Goal: Book appointment/travel/reservation

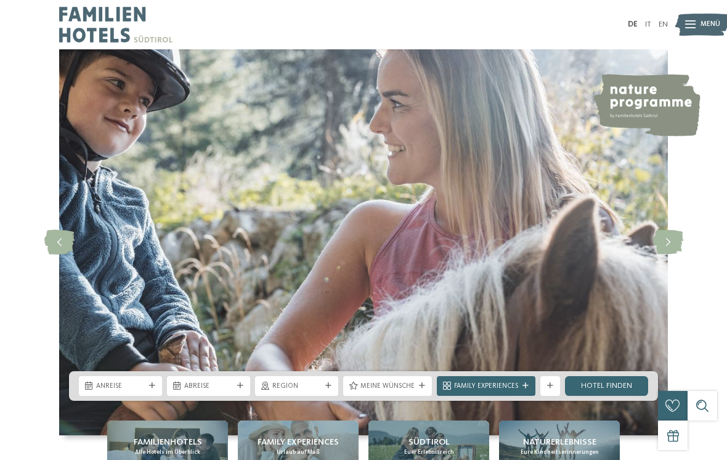
click at [648, 22] on link "IT" at bounding box center [648, 24] width 6 height 8
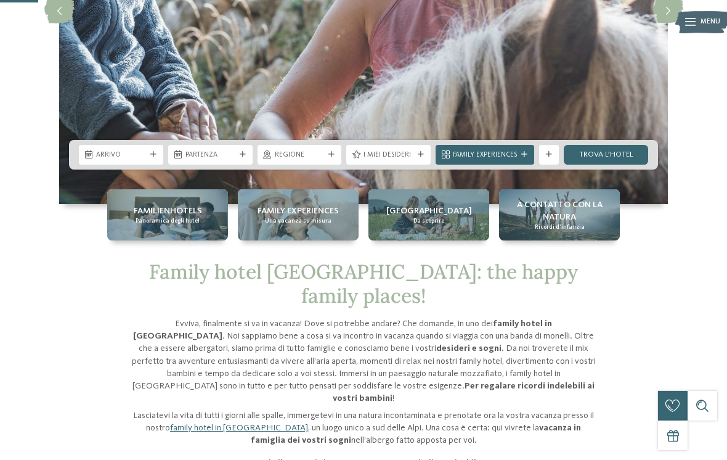
scroll to position [232, 0]
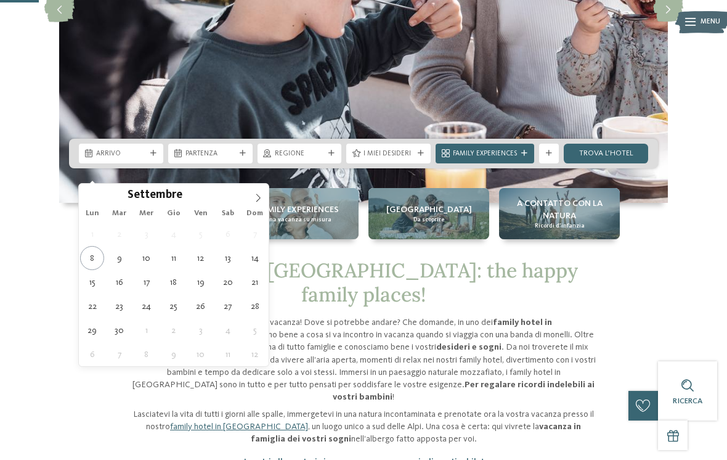
click at [254, 203] on span at bounding box center [258, 194] width 21 height 21
click at [261, 202] on icon at bounding box center [258, 197] width 9 height 9
click at [256, 197] on icon at bounding box center [258, 197] width 9 height 9
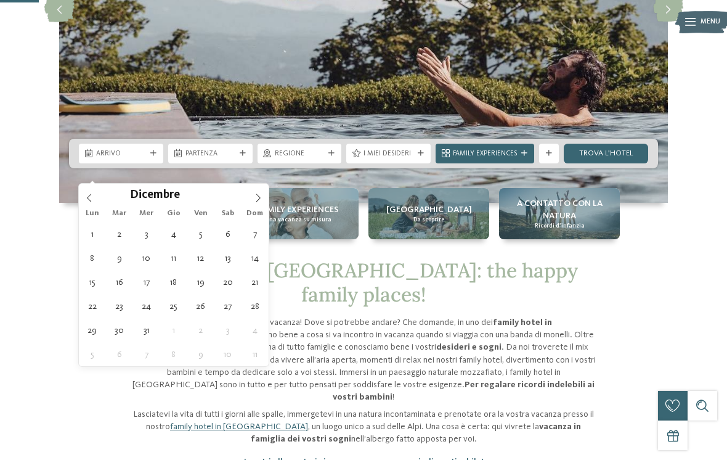
type div "[DATE]"
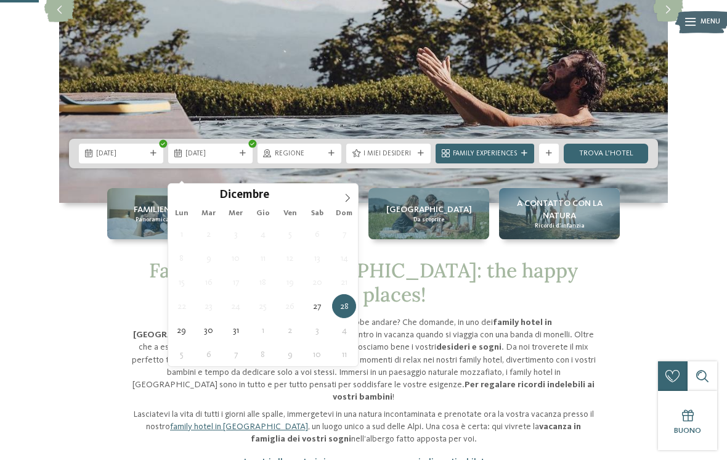
type div "[DATE]"
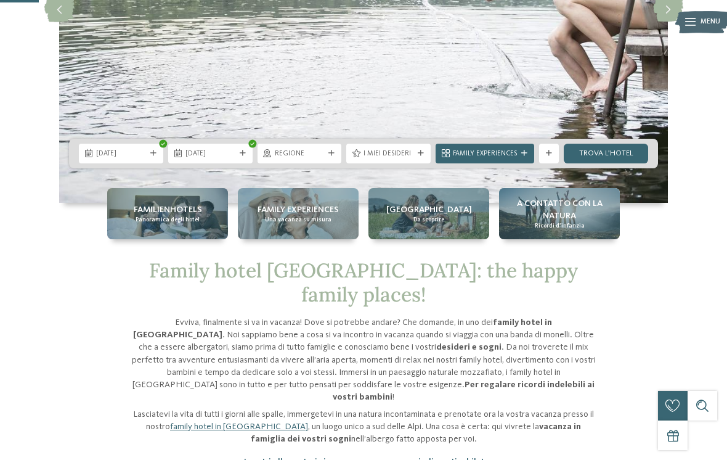
click at [324, 159] on span "Regione" at bounding box center [300, 154] width 50 height 10
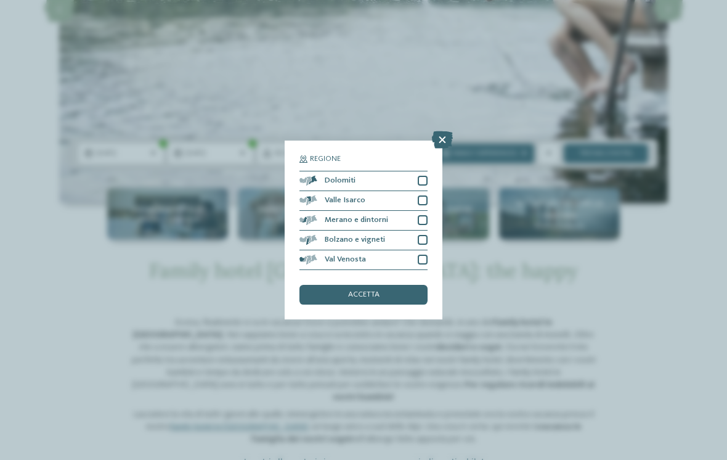
click at [418, 176] on div at bounding box center [423, 181] width 10 height 10
click at [425, 215] on div at bounding box center [423, 220] width 10 height 10
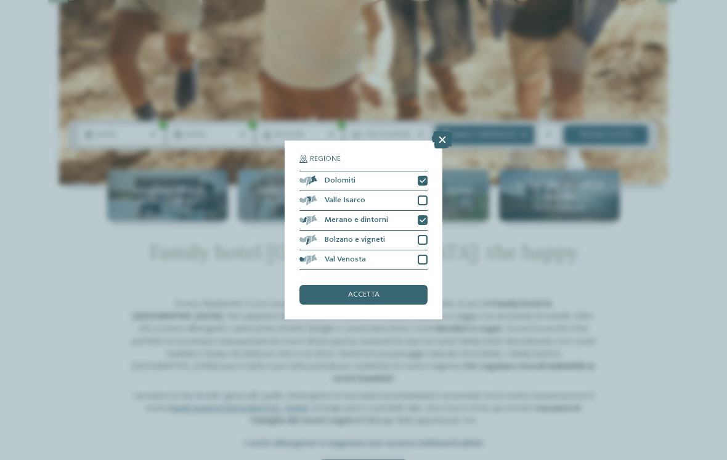
scroll to position [249, 0]
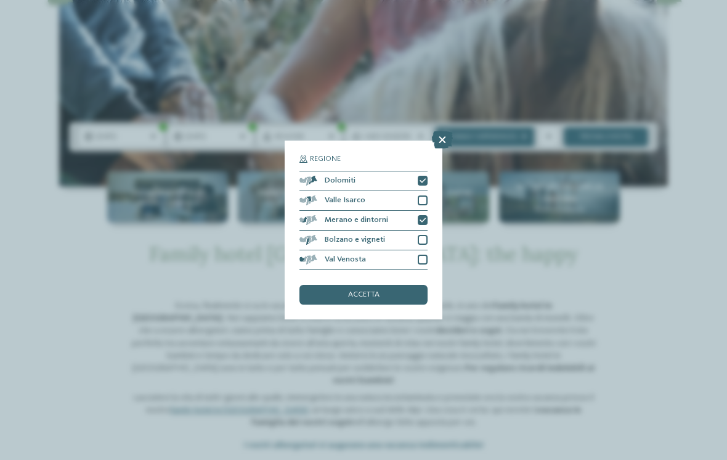
click at [425, 254] on div at bounding box center [423, 259] width 10 height 10
click at [427, 191] on div "Valle Isarco" at bounding box center [363, 201] width 128 height 20
click at [409, 285] on div "accetta" at bounding box center [363, 295] width 128 height 20
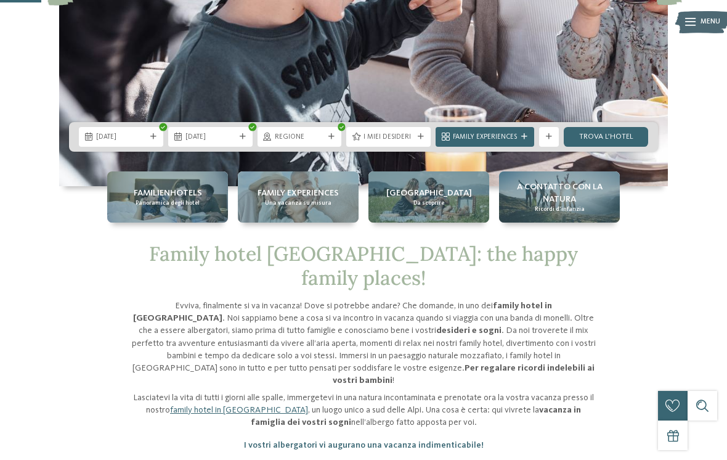
click at [428, 147] on div "I miei desideri" at bounding box center [388, 137] width 84 height 20
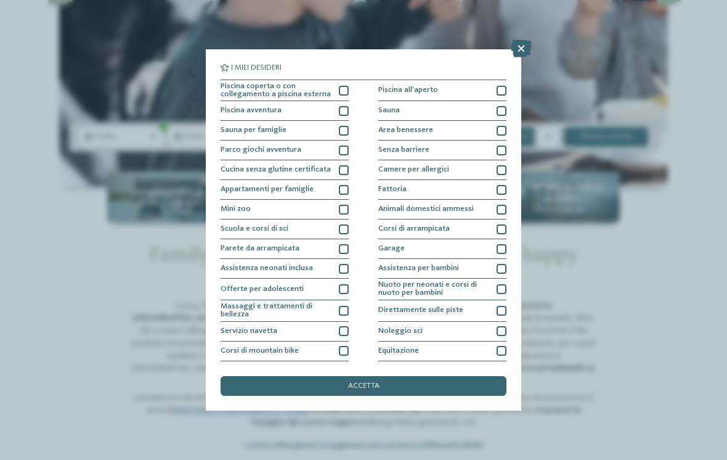
click at [524, 47] on icon at bounding box center [521, 48] width 21 height 17
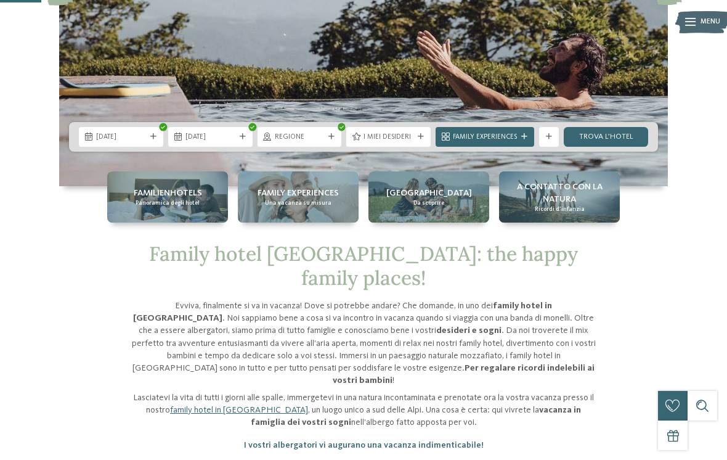
click at [597, 147] on link "trova l’hotel" at bounding box center [606, 137] width 84 height 20
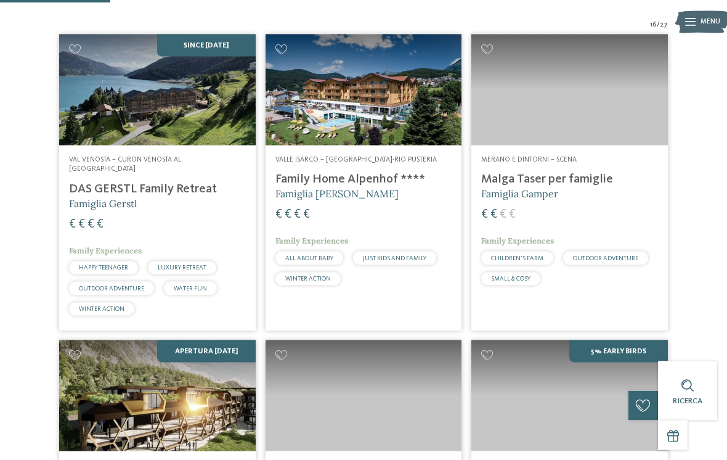
scroll to position [343, 0]
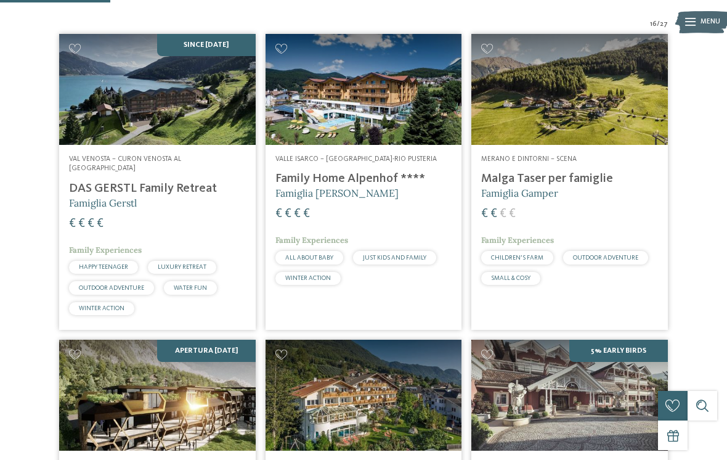
click at [585, 184] on h4 "Malga Taser per famiglie" at bounding box center [569, 178] width 177 height 15
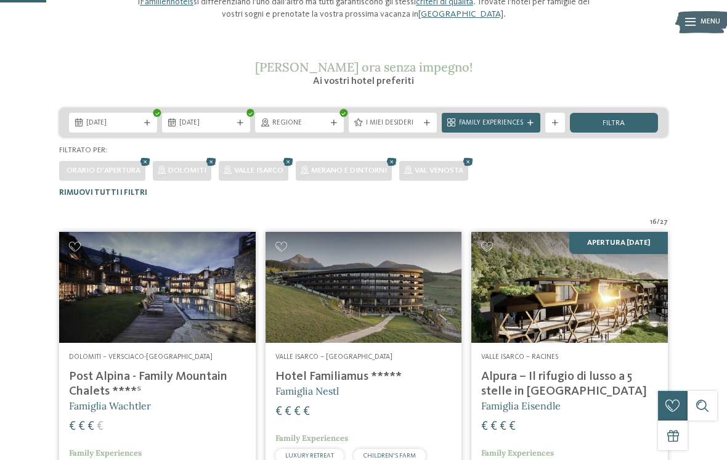
scroll to position [145, 0]
click at [521, 134] on div "[DATE] [DATE]" at bounding box center [363, 123] width 609 height 30
click at [533, 126] on div "Family Experiences" at bounding box center [491, 123] width 99 height 20
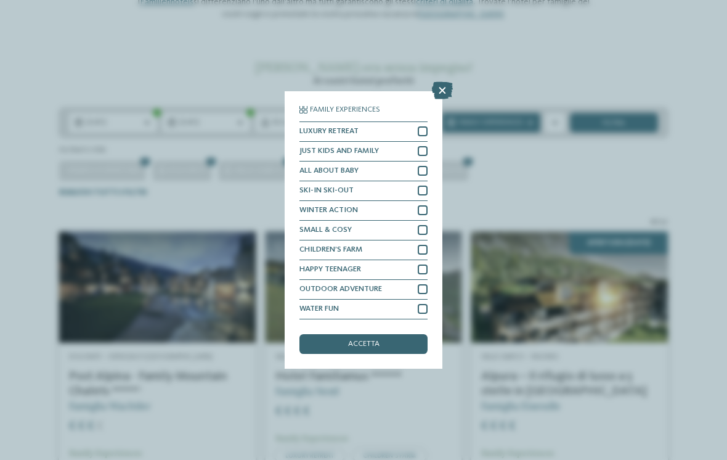
click at [443, 82] on icon at bounding box center [442, 90] width 21 height 17
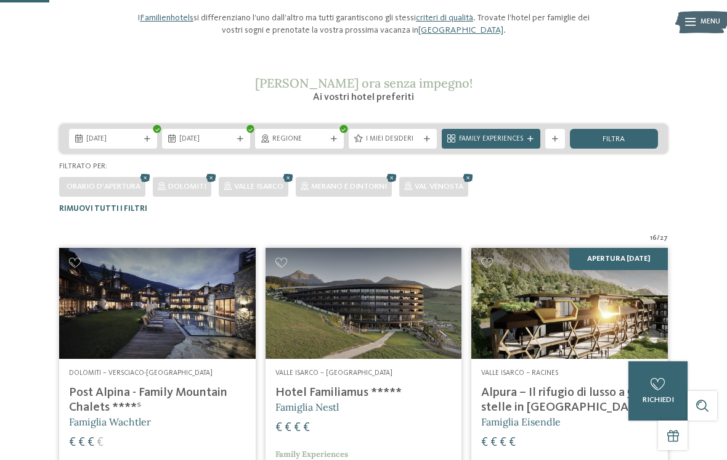
scroll to position [121, 0]
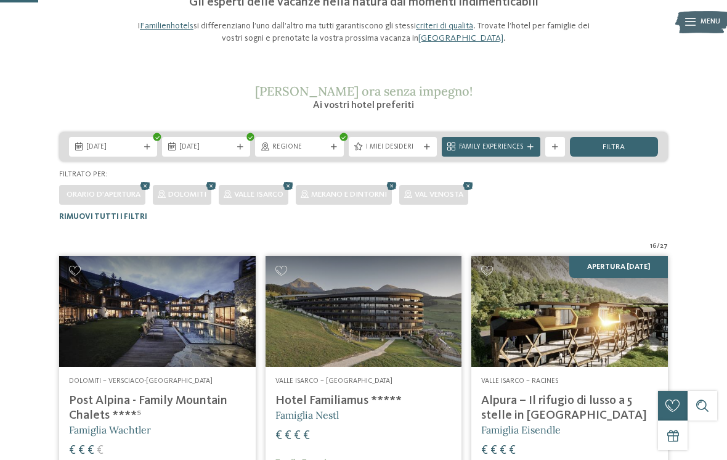
click at [333, 155] on div "Regione" at bounding box center [299, 147] width 88 height 20
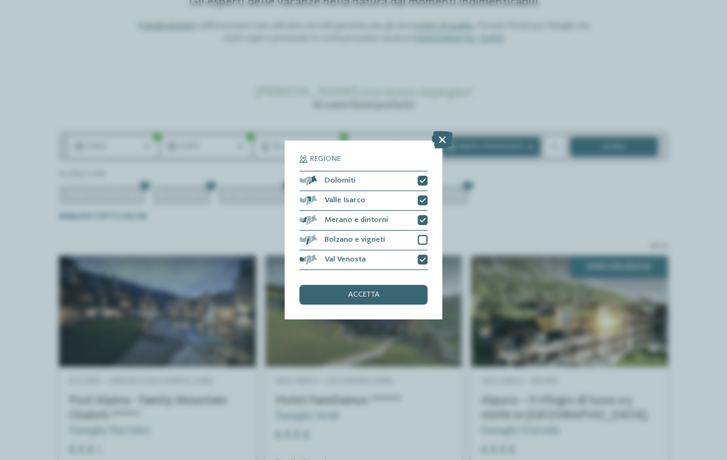
click at [409, 285] on div "accetta" at bounding box center [363, 295] width 128 height 20
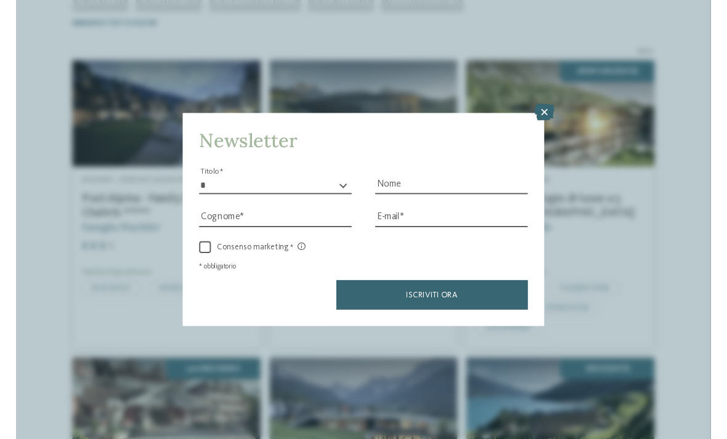
scroll to position [324, 0]
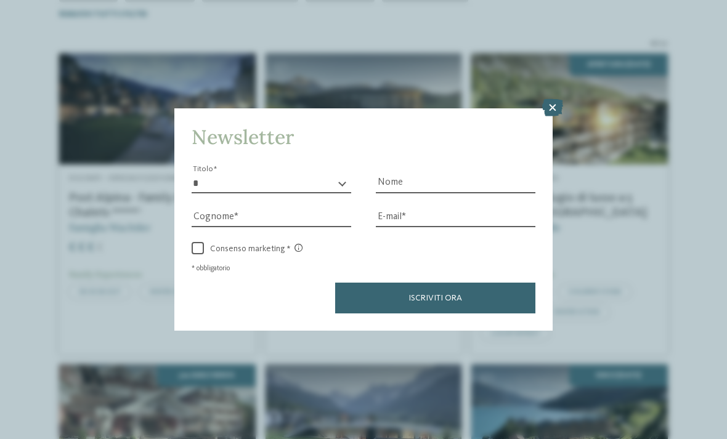
click at [551, 99] on icon at bounding box center [552, 107] width 21 height 17
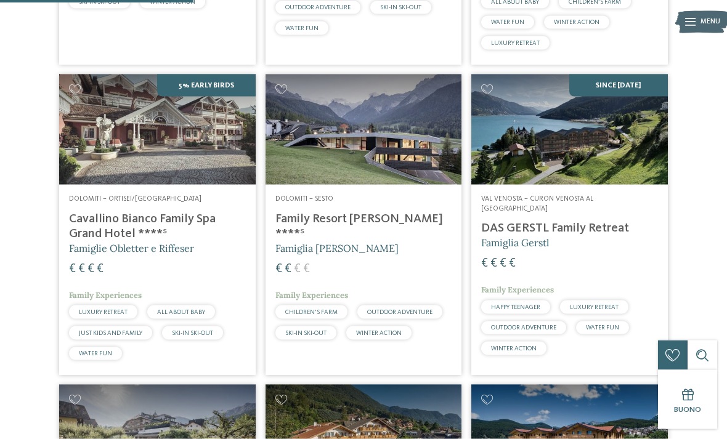
scroll to position [616, 0]
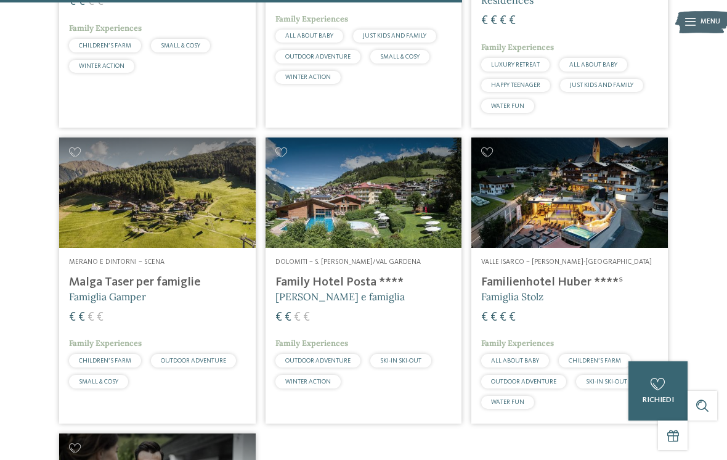
scroll to position [1463, 0]
